Goal: Task Accomplishment & Management: Manage account settings

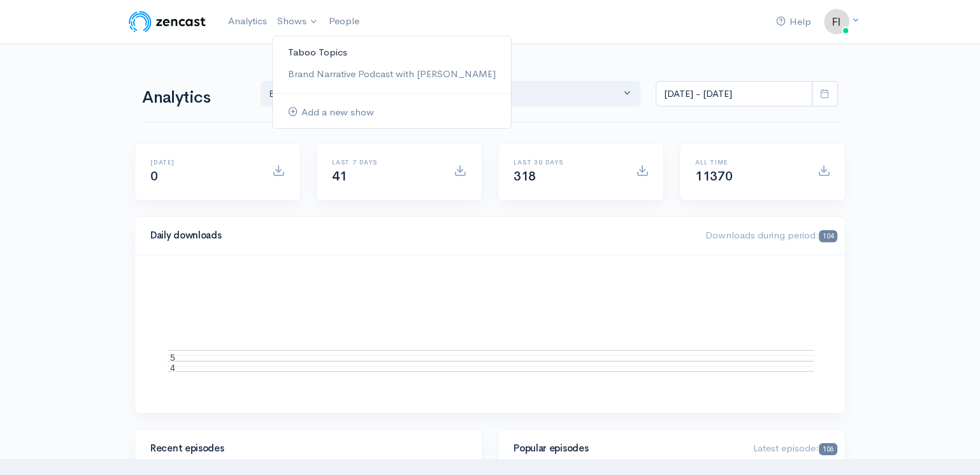
click at [303, 49] on link "Taboo Topics" at bounding box center [392, 52] width 238 height 22
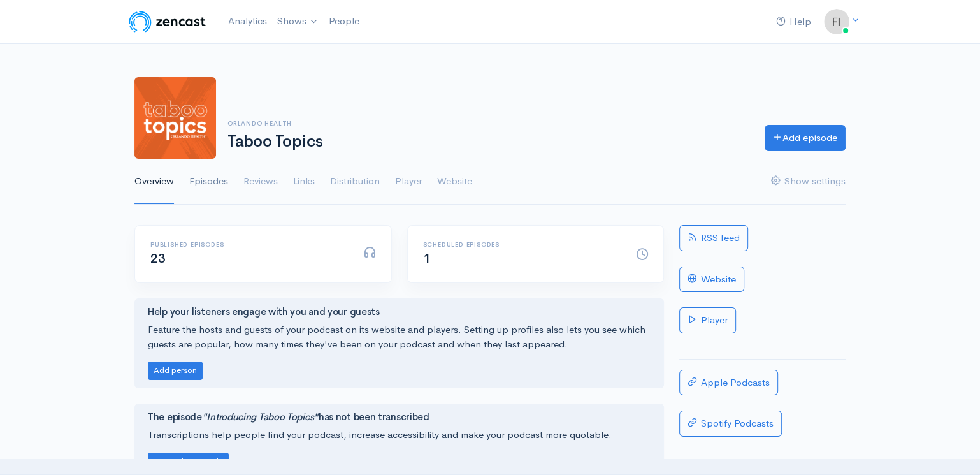
click at [204, 183] on link "Episodes" at bounding box center [208, 182] width 39 height 46
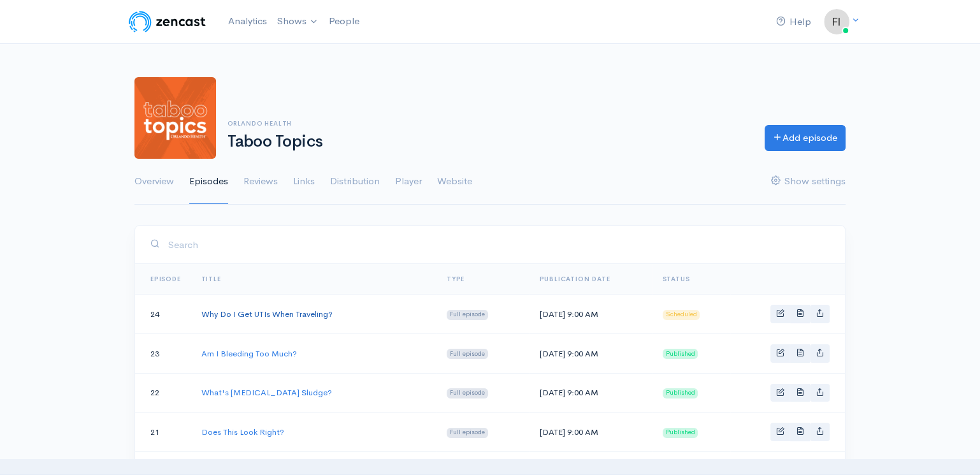
click at [299, 313] on link "Why Do I Get UTIs When Traveling?" at bounding box center [266, 313] width 131 height 11
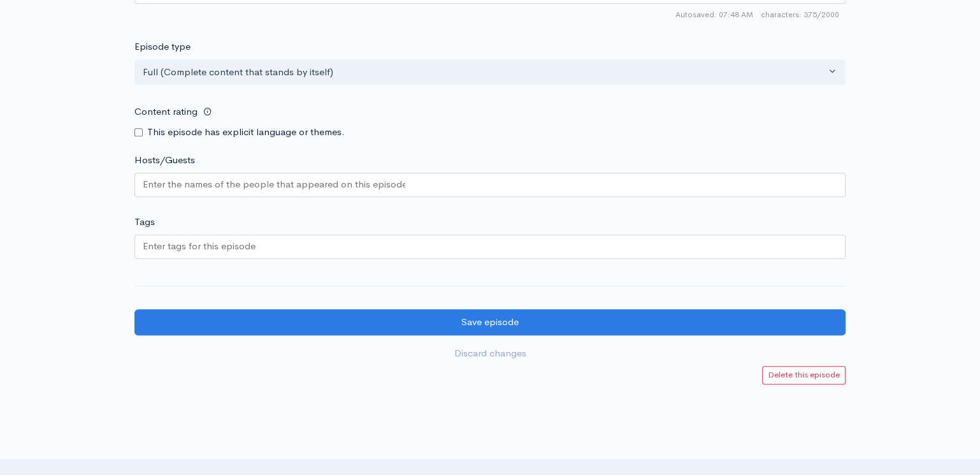
scroll to position [1075, 0]
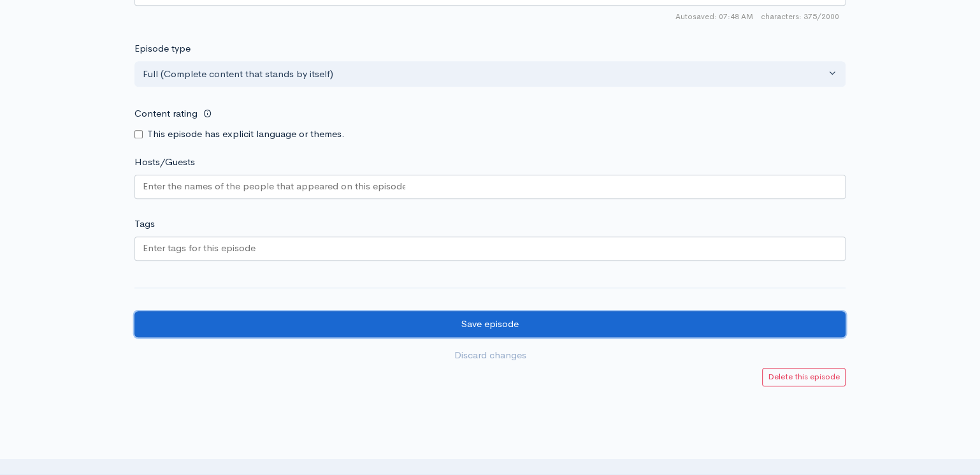
click at [512, 318] on input "Save episode" at bounding box center [489, 324] width 711 height 26
